Goal: Task Accomplishment & Management: Use online tool/utility

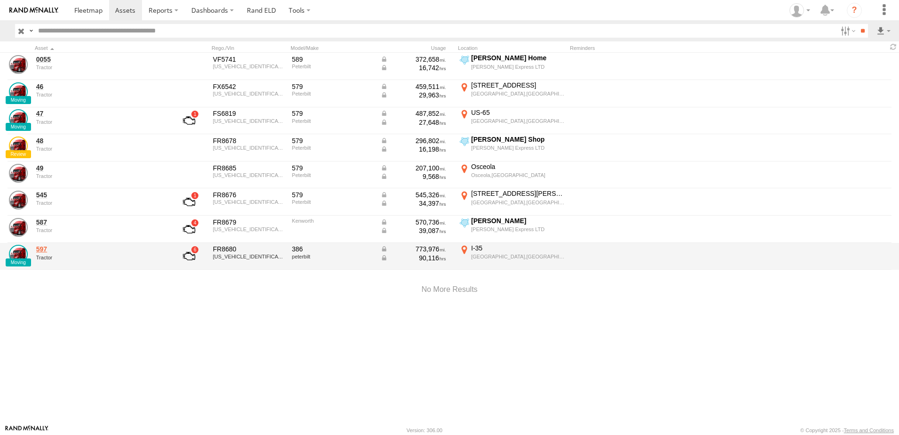
click at [42, 249] on link "597" at bounding box center [100, 249] width 129 height 8
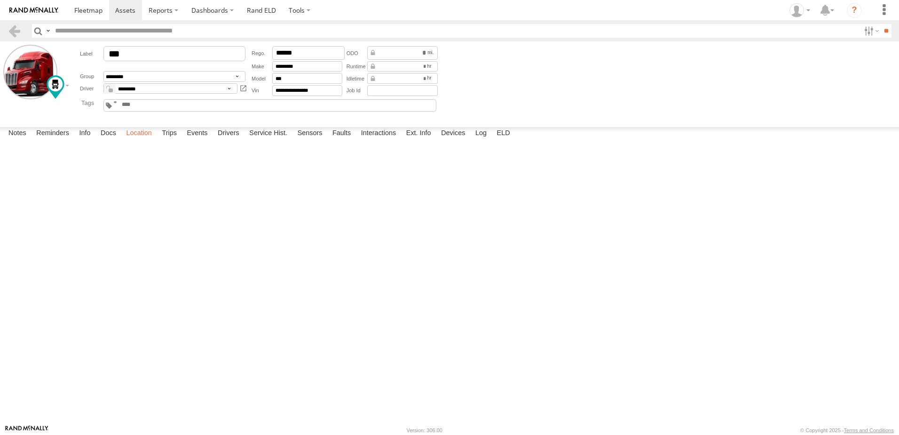
click at [145, 140] on label "Location" at bounding box center [138, 133] width 35 height 13
drag, startPoint x: 447, startPoint y: 276, endPoint x: 441, endPoint y: 250, distance: 26.0
click at [0, 0] on div "597" at bounding box center [0, 0] width 0 height 0
click at [16, 25] on link at bounding box center [15, 31] width 14 height 14
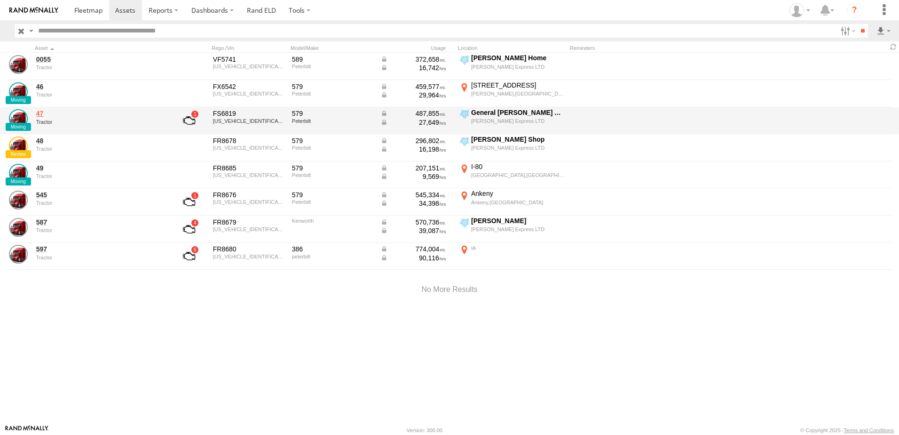
click at [42, 111] on link "47" at bounding box center [100, 113] width 129 height 8
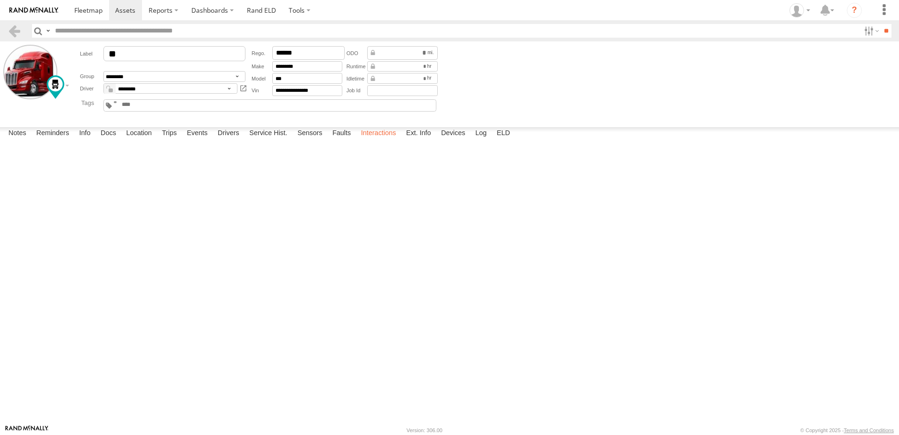
click at [375, 140] on label "Interactions" at bounding box center [378, 133] width 45 height 13
click at [146, 140] on label "Location" at bounding box center [138, 133] width 35 height 13
click at [383, 140] on label "Interactions" at bounding box center [378, 133] width 45 height 13
click at [382, 140] on label "Interactions" at bounding box center [378, 133] width 45 height 13
click at [14, 28] on link at bounding box center [15, 31] width 14 height 14
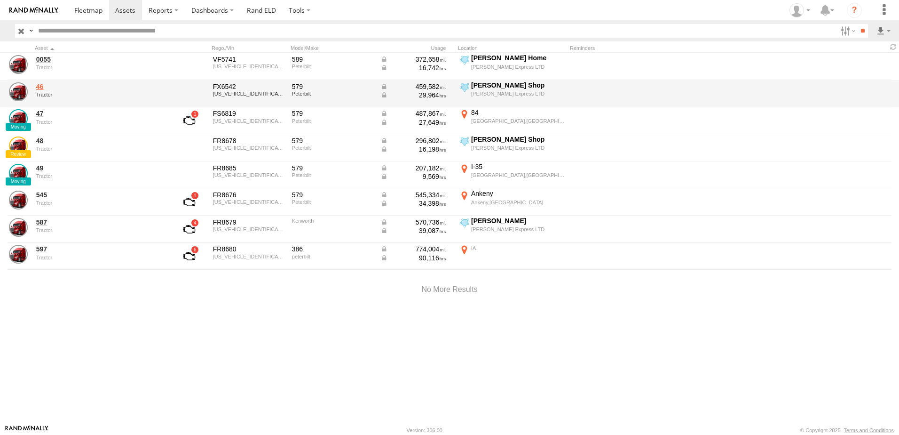
click at [40, 84] on link "46" at bounding box center [100, 86] width 129 height 8
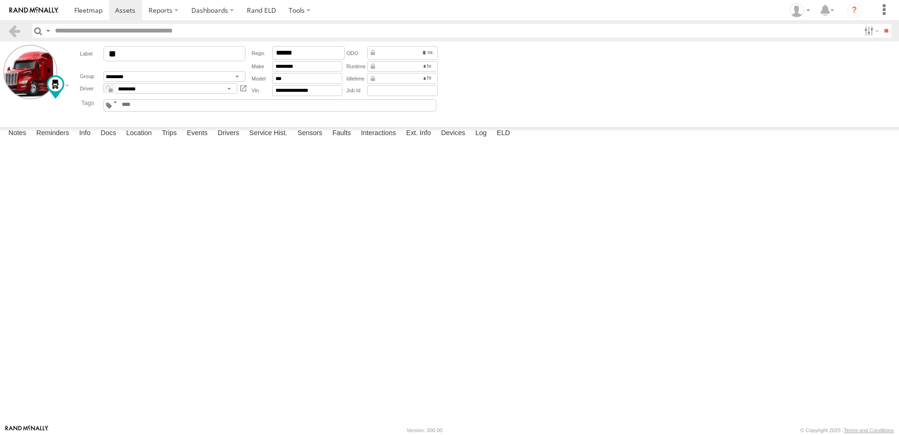
click at [0, 0] on div at bounding box center [0, 0] width 0 height 0
click at [13, 32] on link at bounding box center [15, 31] width 14 height 14
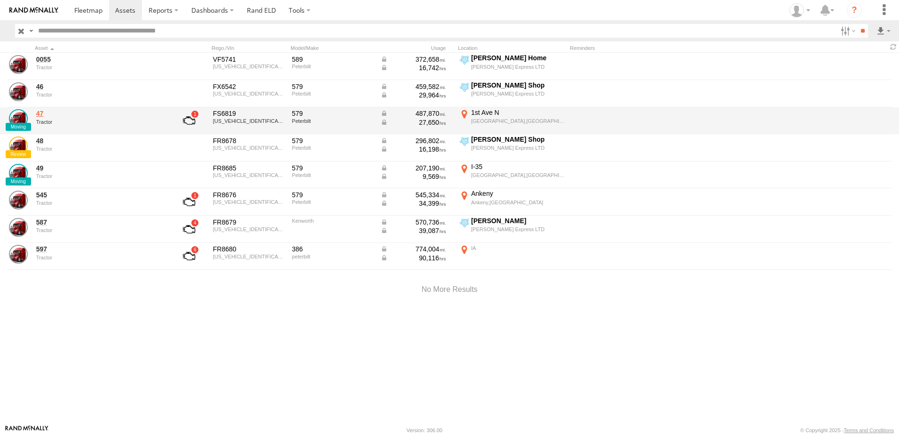
click at [40, 112] on link "47" at bounding box center [100, 113] width 129 height 8
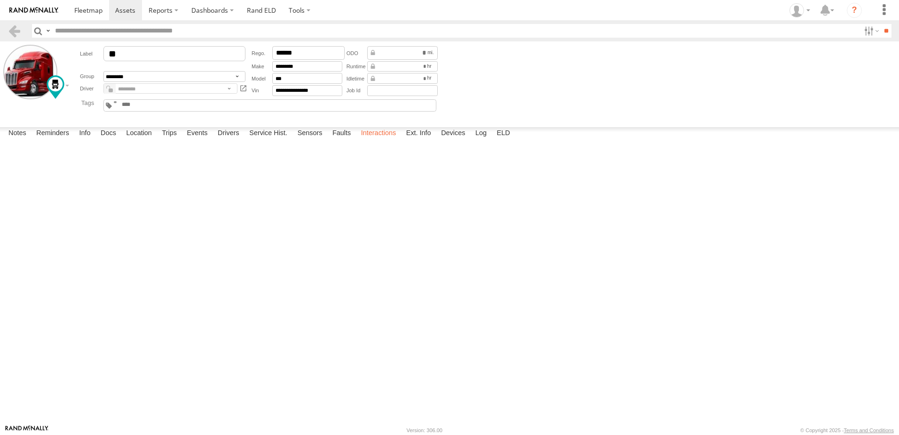
click at [375, 140] on label "Interactions" at bounding box center [378, 133] width 45 height 13
click at [13, 30] on link at bounding box center [15, 31] width 14 height 14
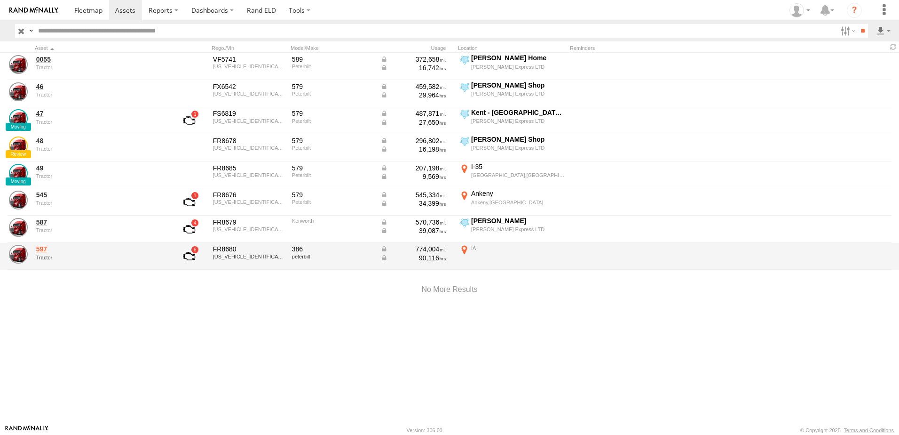
click at [39, 249] on link "597" at bounding box center [100, 249] width 129 height 8
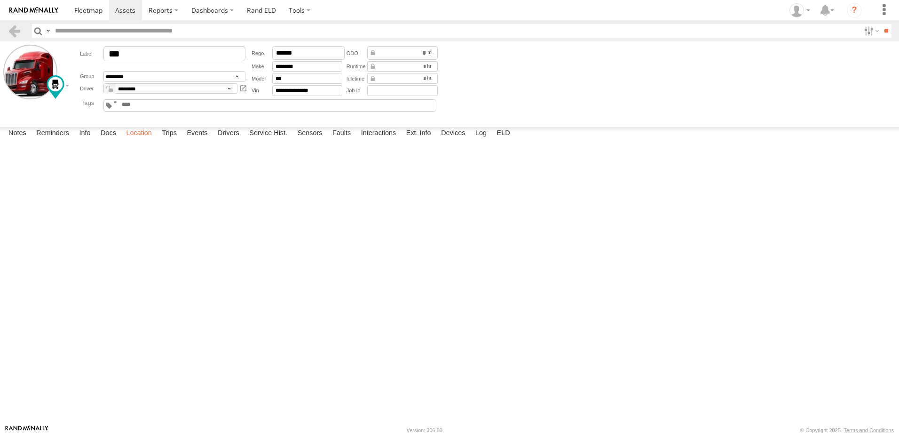
click at [144, 140] on label "Location" at bounding box center [138, 133] width 35 height 13
click at [0, 0] on label at bounding box center [0, 0] width 0 height 0
click at [0, 0] on span "Basemaps" at bounding box center [0, 0] width 0 height 0
click at [0, 0] on span "Satellite + Roadmap" at bounding box center [0, 0] width 0 height 0
click at [81, 8] on span at bounding box center [88, 10] width 28 height 9
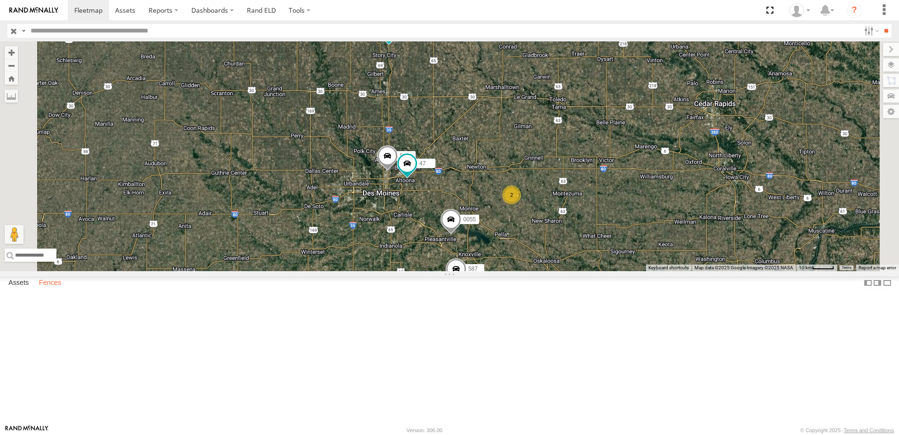
click at [56, 289] on label "Fences" at bounding box center [50, 282] width 32 height 13
click at [0, 0] on link "Fence Mgt" at bounding box center [0, 0] width 0 height 0
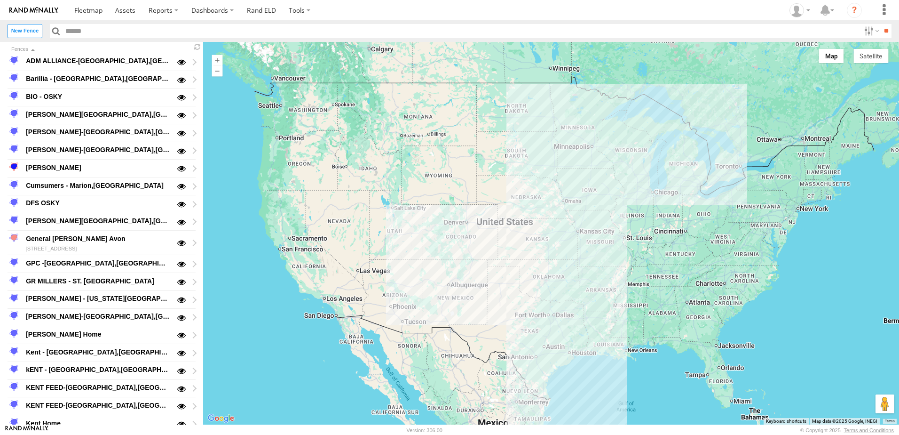
click at [26, 23] on header "New Fence Enabled Disabled **" at bounding box center [449, 30] width 899 height 21
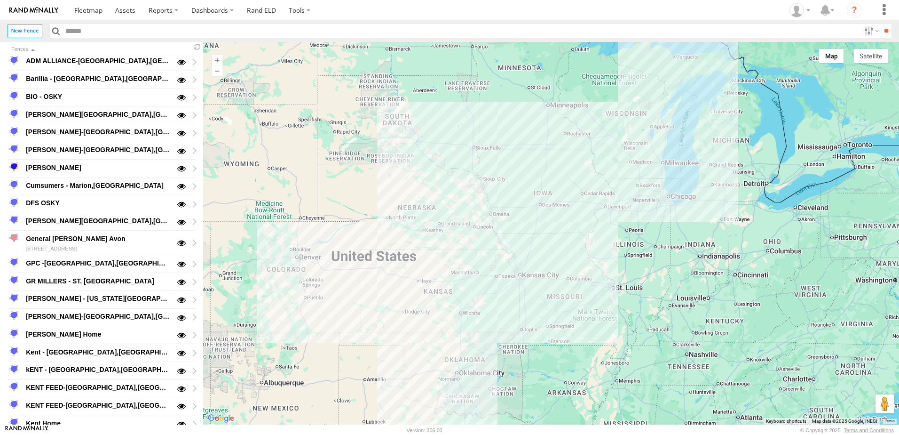
drag, startPoint x: 582, startPoint y: 174, endPoint x: 552, endPoint y: 290, distance: 120.4
click at [554, 286] on div at bounding box center [551, 233] width 696 height 382
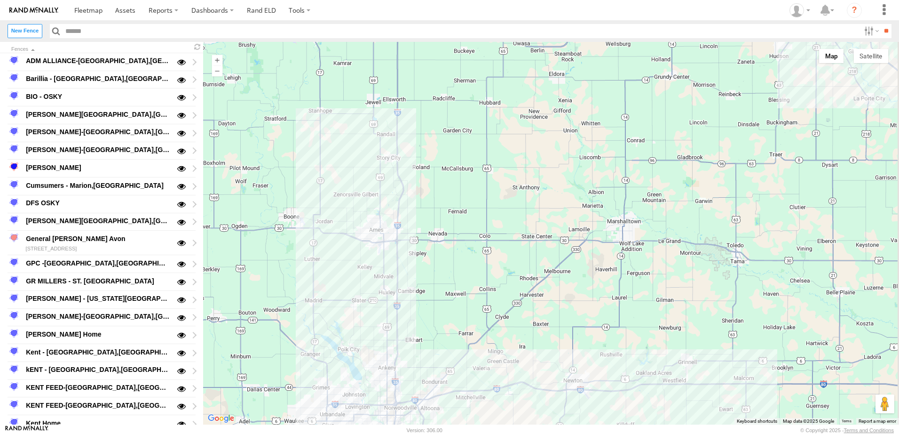
drag, startPoint x: 441, startPoint y: 139, endPoint x: 434, endPoint y: 267, distance: 128.1
click at [435, 262] on div at bounding box center [551, 233] width 696 height 382
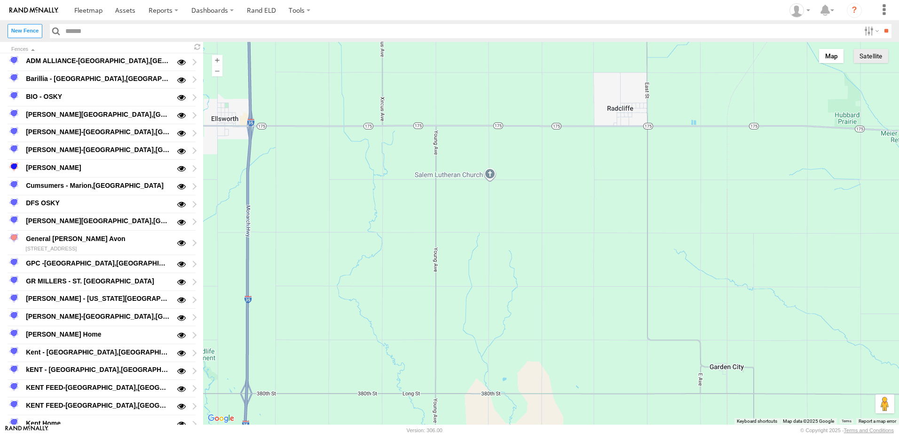
click at [867, 54] on button "Satellite" at bounding box center [870, 56] width 35 height 14
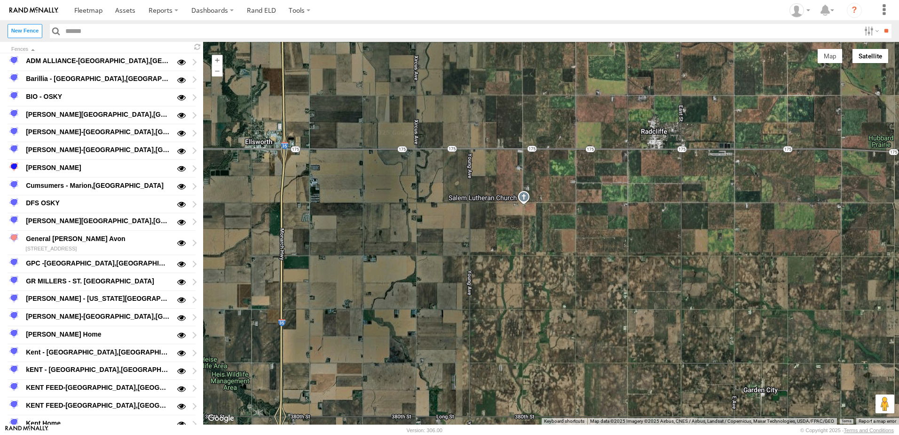
drag, startPoint x: 304, startPoint y: 170, endPoint x: 349, endPoint y: 197, distance: 52.5
click at [348, 197] on div at bounding box center [551, 233] width 696 height 382
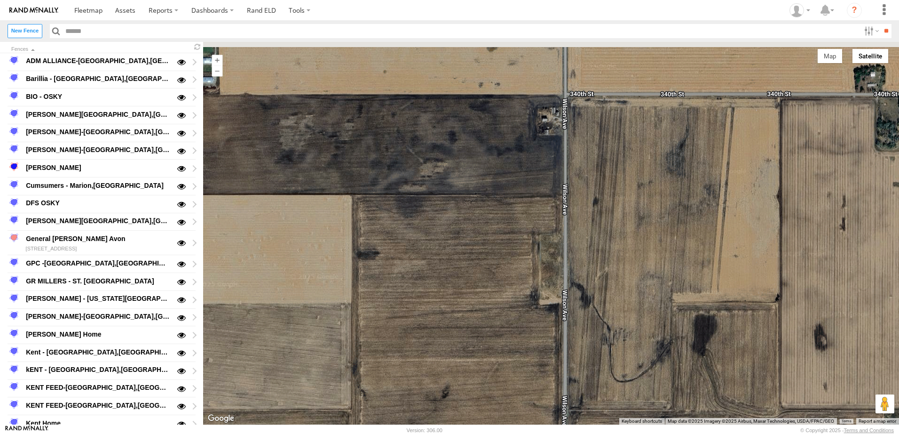
drag, startPoint x: 362, startPoint y: 233, endPoint x: 619, endPoint y: 450, distance: 336.1
click at [619, 434] on html at bounding box center [449, 217] width 899 height 435
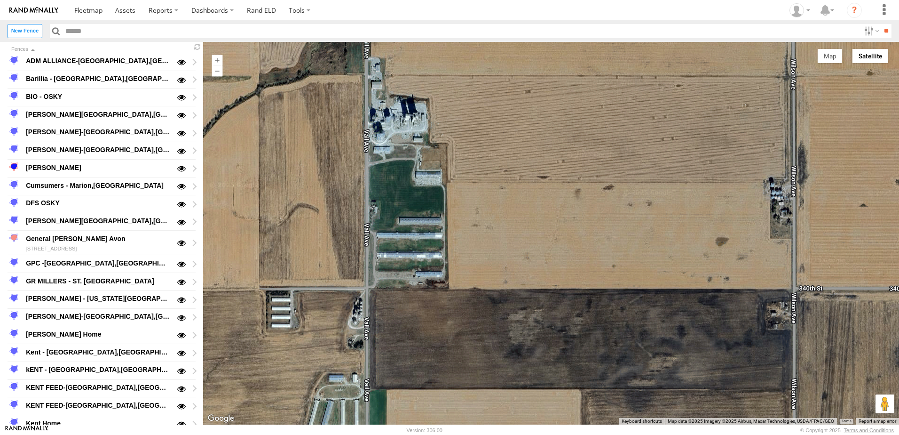
drag, startPoint x: 551, startPoint y: 355, endPoint x: 593, endPoint y: 386, distance: 51.7
click at [593, 386] on div at bounding box center [551, 233] width 696 height 382
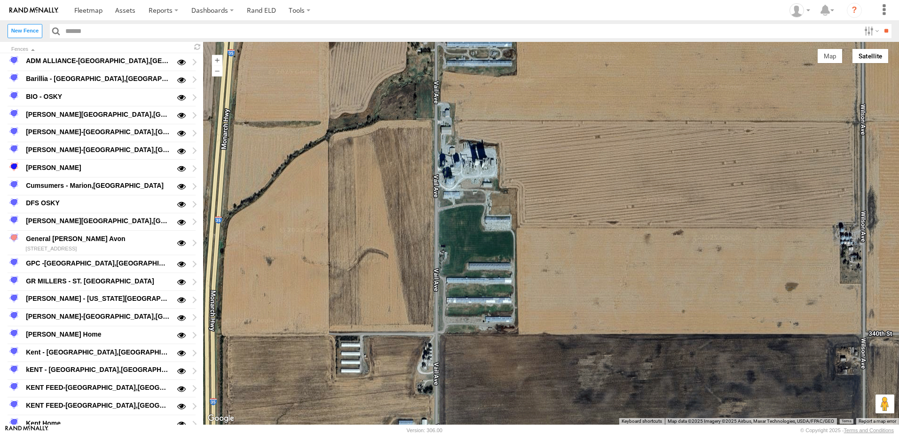
click at [459, 156] on div at bounding box center [551, 233] width 696 height 382
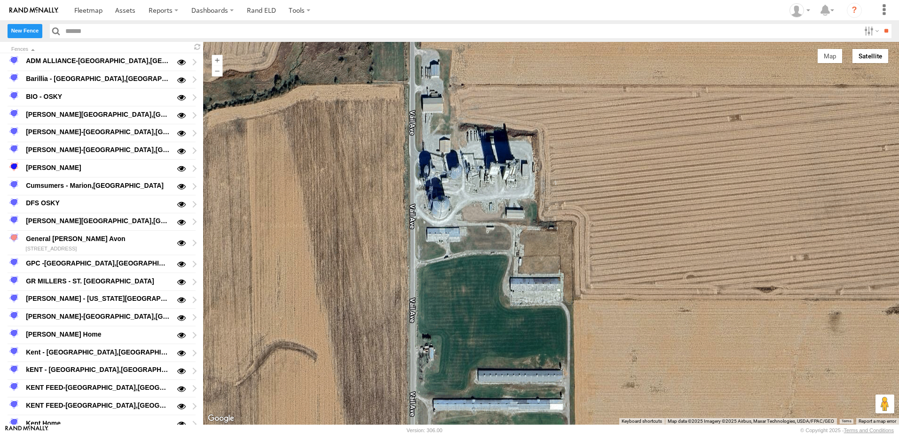
click at [19, 30] on label "New Fence" at bounding box center [25, 31] width 35 height 14
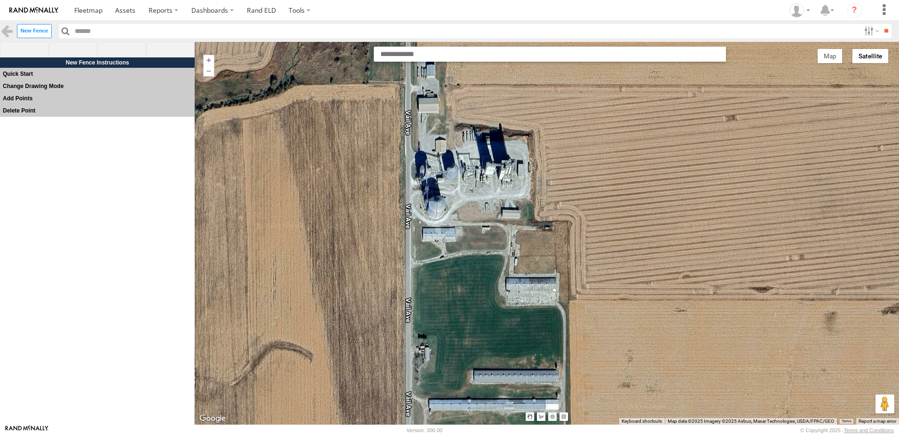
click at [400, 79] on div at bounding box center [547, 233] width 704 height 382
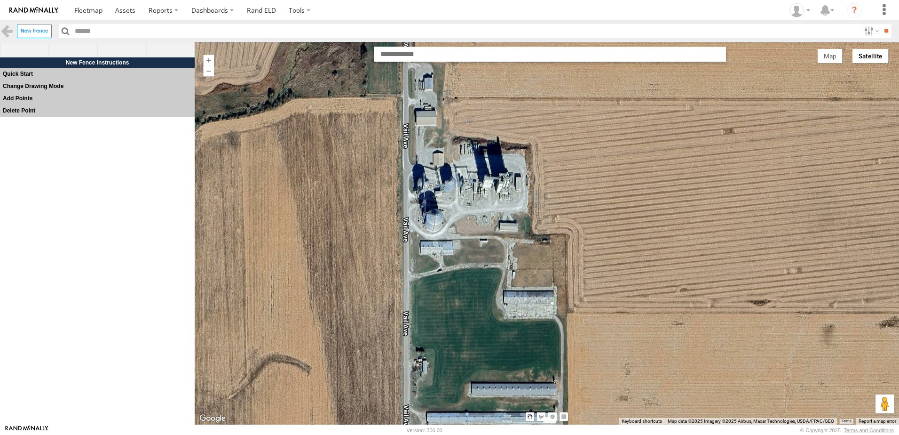
drag, startPoint x: 400, startPoint y: 79, endPoint x: 397, endPoint y: 94, distance: 15.3
click at [397, 94] on div at bounding box center [547, 233] width 704 height 382
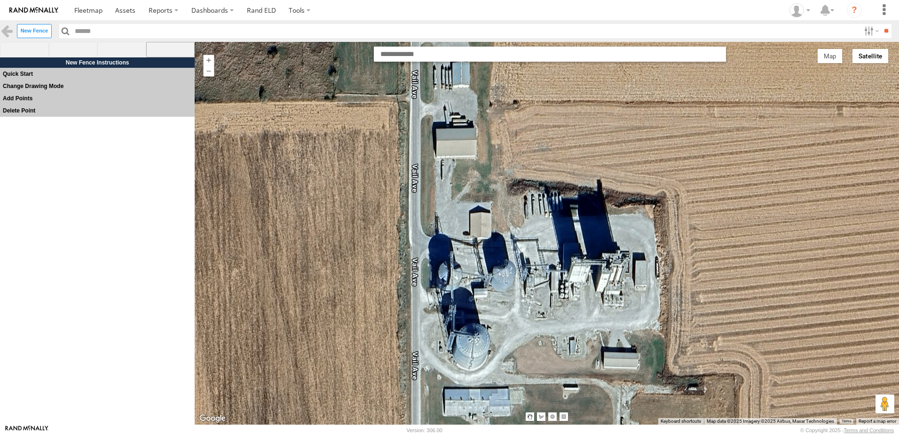
click at [173, 48] on span at bounding box center [170, 50] width 49 height 16
click at [405, 142] on div at bounding box center [547, 233] width 704 height 382
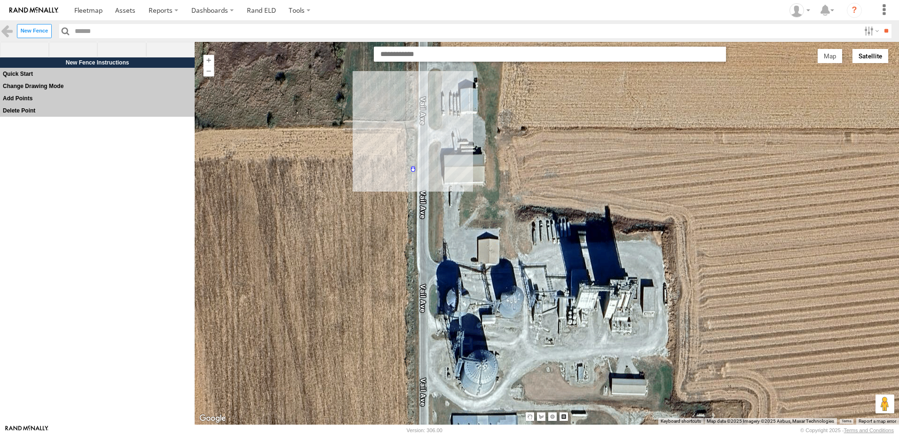
drag, startPoint x: 405, startPoint y: 142, endPoint x: 413, endPoint y: 169, distance: 28.4
click at [413, 169] on div at bounding box center [547, 233] width 704 height 382
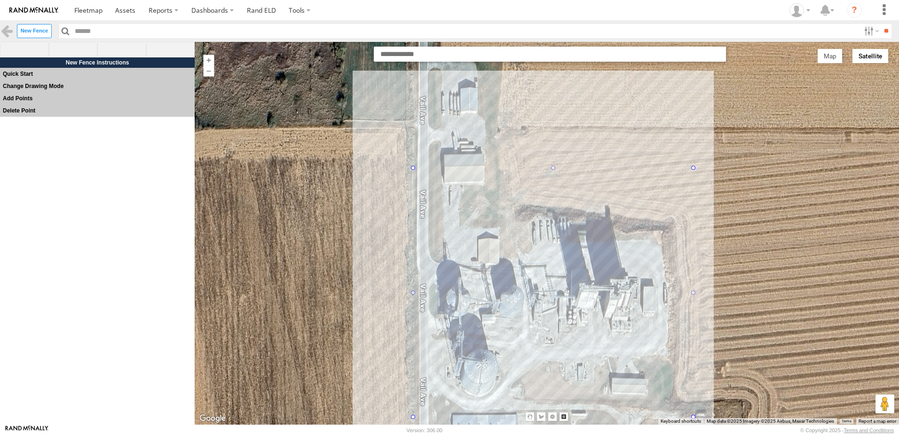
click at [696, 430] on footer "Rand McNally Version: 306.00 © Copyright 2025 - Terms and Conditions" at bounding box center [449, 429] width 899 height 10
click at [690, 416] on div at bounding box center [547, 233] width 704 height 382
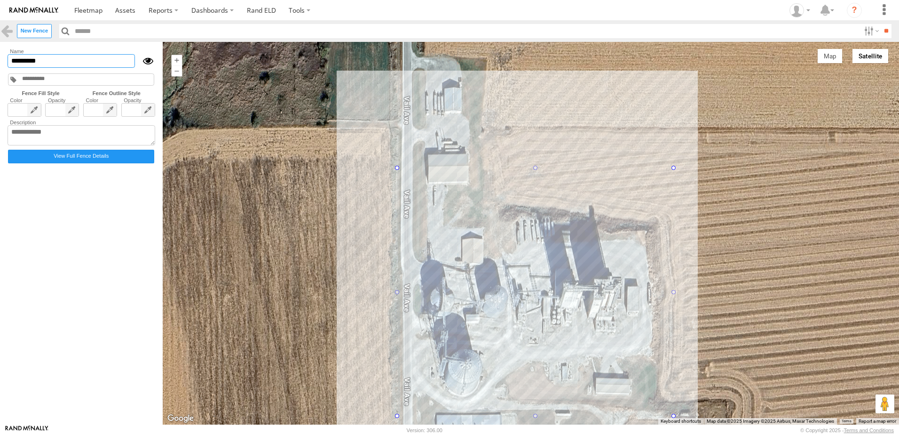
click at [43, 58] on input "*********" at bounding box center [71, 61] width 127 height 14
click at [70, 59] on input "*********" at bounding box center [71, 61] width 127 height 14
click at [148, 60] on div at bounding box center [145, 61] width 20 height 14
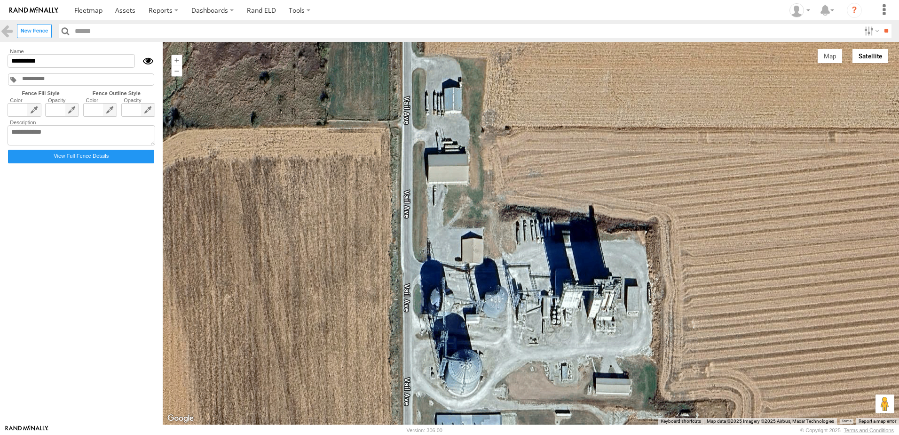
click at [145, 60] on div at bounding box center [145, 61] width 20 height 14
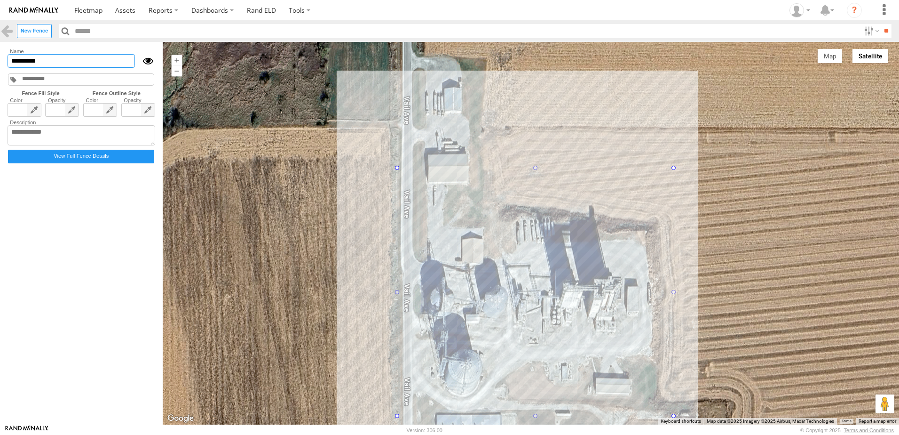
click at [51, 59] on input "*********" at bounding box center [71, 61] width 127 height 14
type input "*"
type input "**********"
click at [66, 253] on form "**********" at bounding box center [82, 232] width 152 height 371
click at [92, 7] on span at bounding box center [88, 10] width 28 height 9
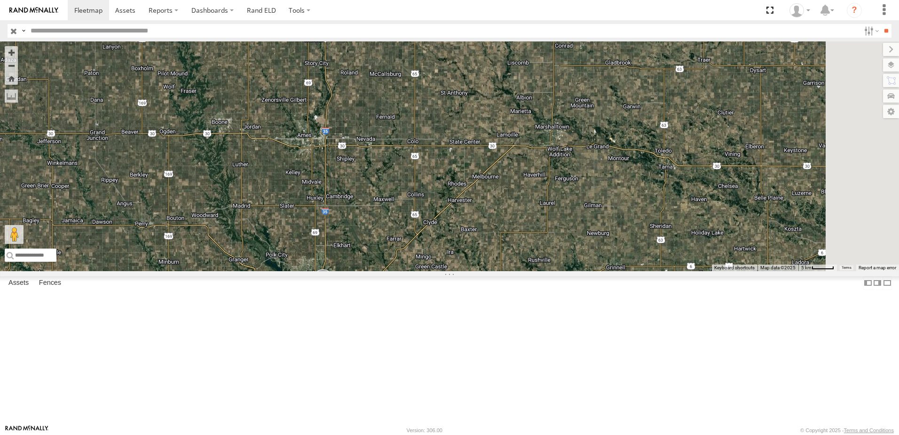
drag, startPoint x: 490, startPoint y: 139, endPoint x: 376, endPoint y: 179, distance: 121.2
click at [376, 179] on div "545 0055 47 49 597 587 2" at bounding box center [449, 155] width 899 height 229
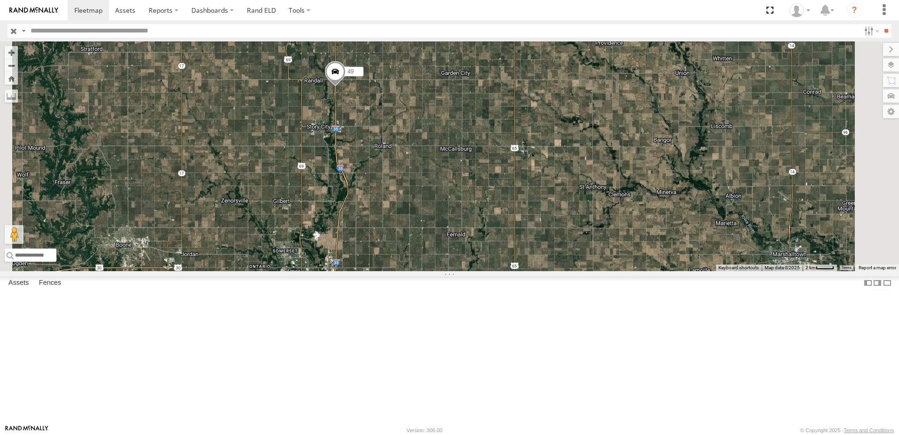
drag, startPoint x: 397, startPoint y: 136, endPoint x: 387, endPoint y: 220, distance: 84.3
click at [389, 219] on div "545 0055 47 49 597 587" at bounding box center [449, 155] width 899 height 229
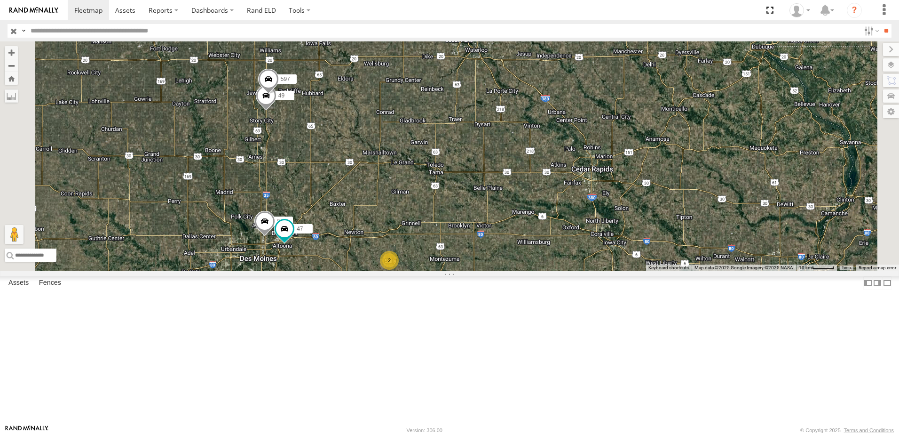
click at [277, 111] on span at bounding box center [266, 97] width 21 height 25
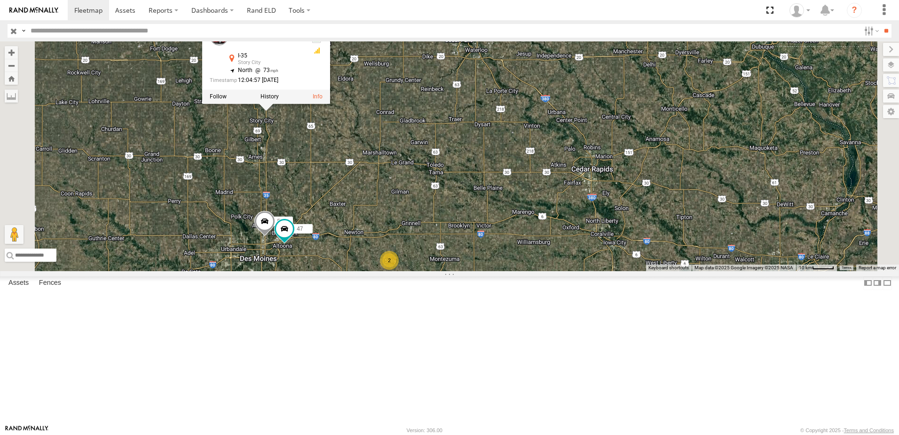
click at [368, 225] on div "545 0055 47 49 597 587 2 49 Tractor I-35 Story City 42.23063 , -93.57116 North …" at bounding box center [449, 155] width 899 height 229
